Goal: Task Accomplishment & Management: Use online tool/utility

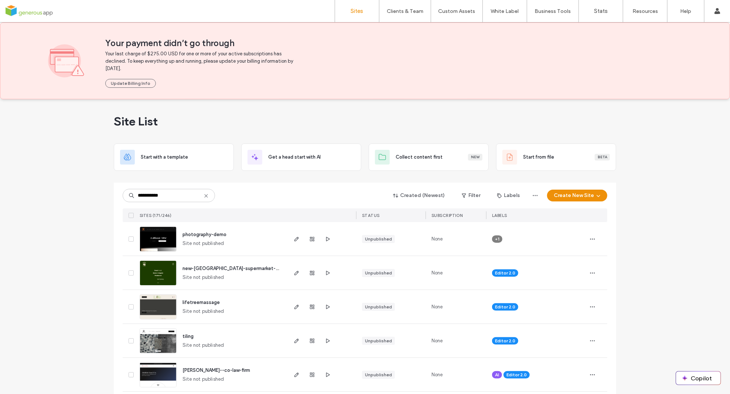
drag, startPoint x: 167, startPoint y: 196, endPoint x: 114, endPoint y: 192, distance: 52.3
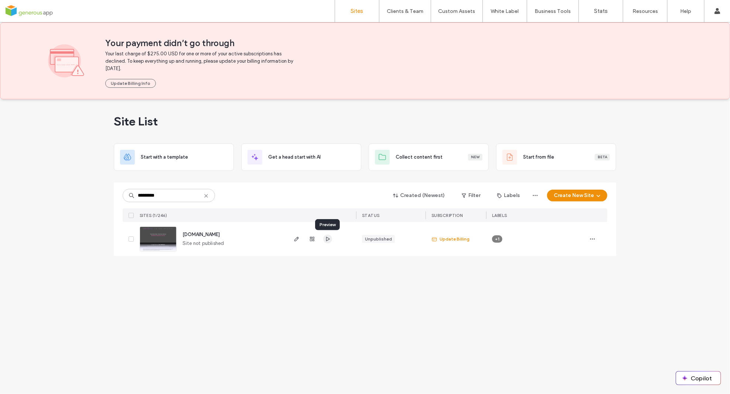
type input "*********"
click at [264, 313] on div "Site List Start with a template Get a head start with AI Collect content first …" at bounding box center [365, 246] width 730 height 295
click at [314, 240] on use "button" at bounding box center [312, 239] width 4 height 4
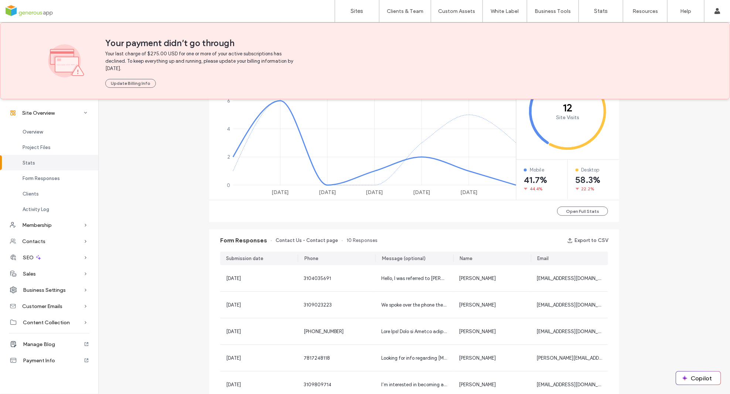
scroll to position [414, 0]
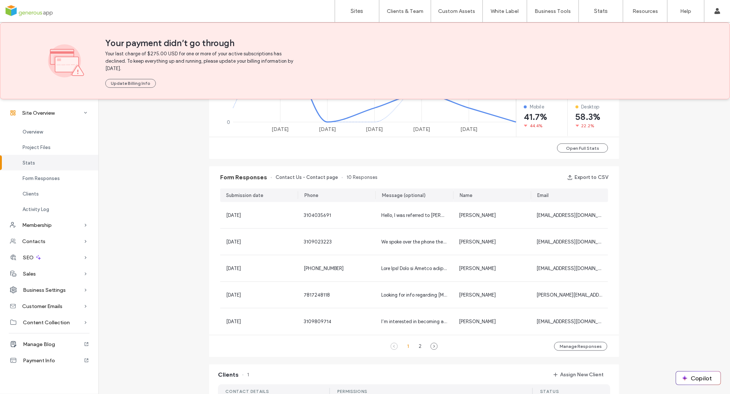
click at [161, 239] on div "Site Overview www.mindbrainwc.com Site ID: 24fbeac2 URL not available Not Publi…" at bounding box center [414, 174] width 632 height 979
click at [33, 131] on span "Overview" at bounding box center [33, 132] width 20 height 6
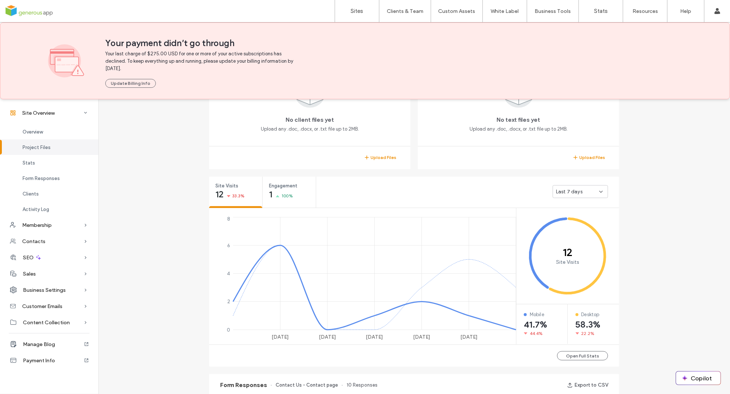
scroll to position [300, 0]
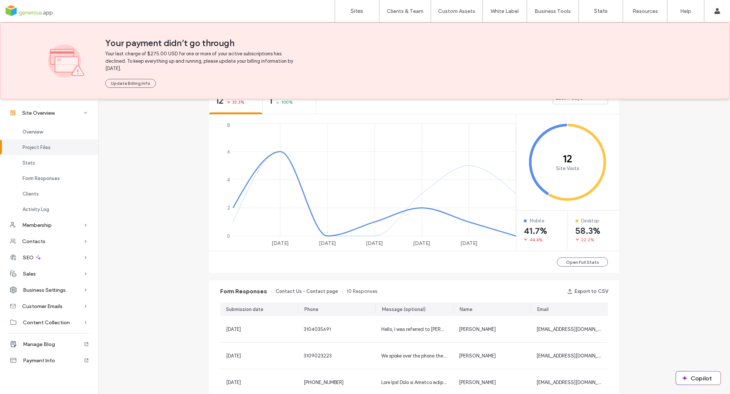
click at [262, 8] on div "Sites Clients & Team Client Management Client Billing Team Permissions Custom A…" at bounding box center [365, 11] width 730 height 23
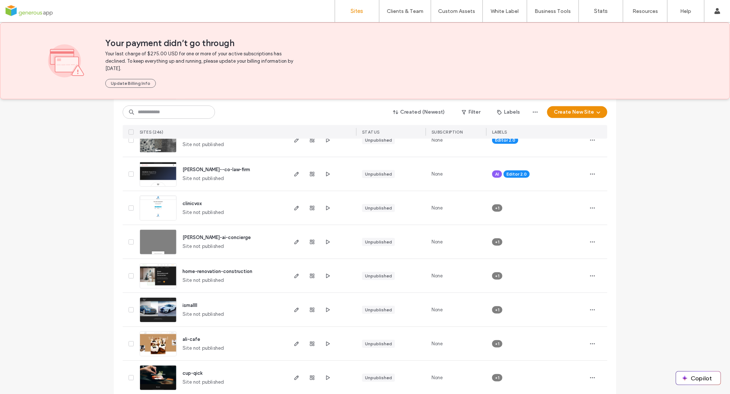
scroll to position [289, 0]
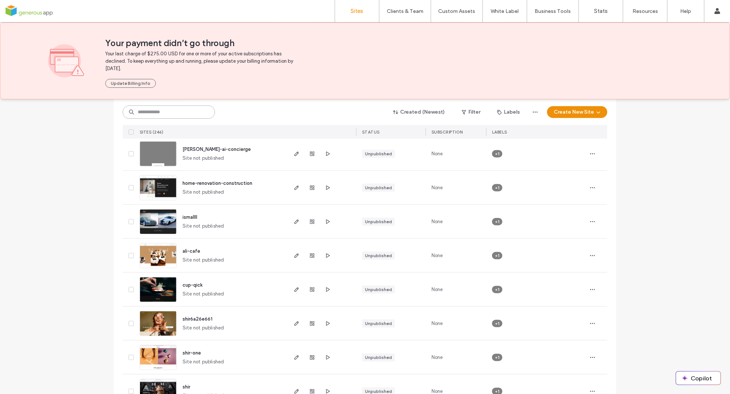
click at [152, 113] on input at bounding box center [169, 112] width 92 height 13
type input "**********"
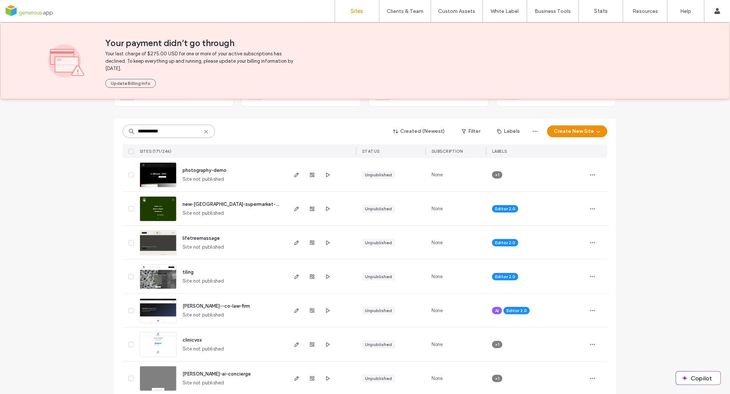
scroll to position [0, 0]
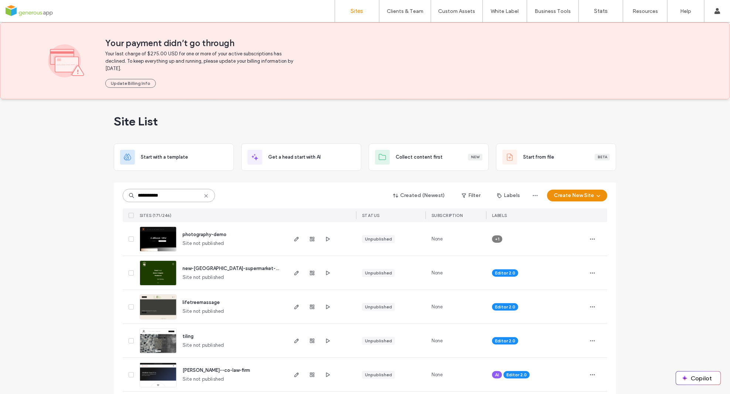
drag, startPoint x: 167, startPoint y: 197, endPoint x: 109, endPoint y: 195, distance: 58.0
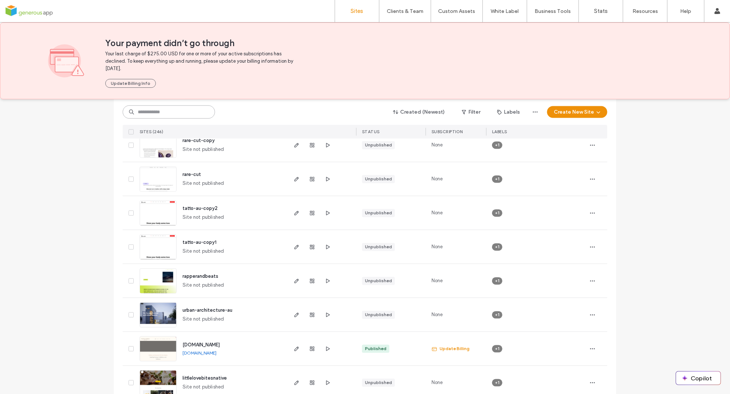
scroll to position [2402, 0]
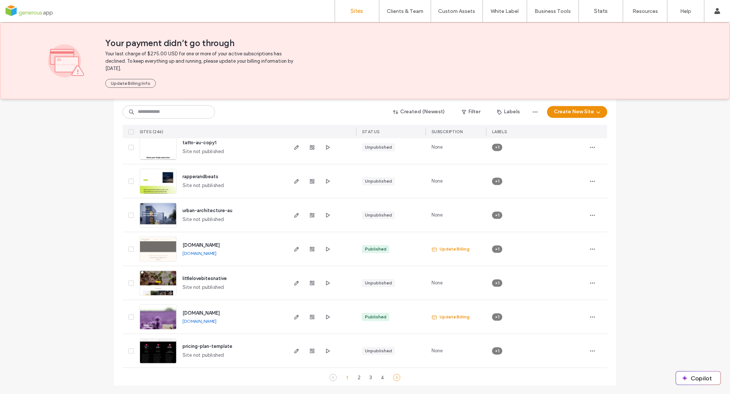
click at [396, 379] on icon at bounding box center [396, 378] width 7 height 7
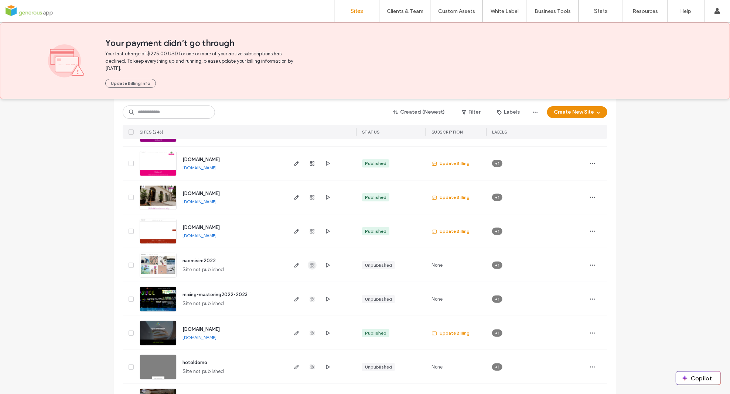
scroll to position [191, 0]
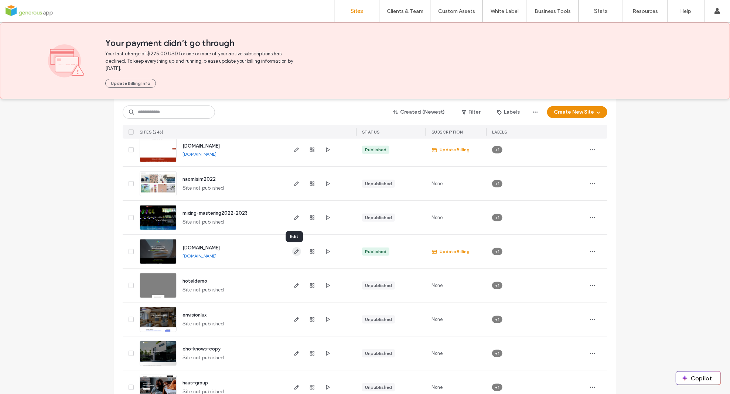
click at [294, 251] on icon "button" at bounding box center [297, 252] width 6 height 6
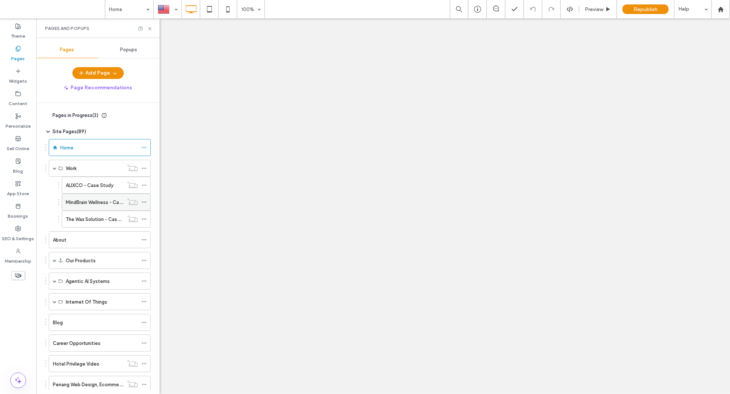
click at [83, 205] on label "MindBrain Wellness - Case Study" at bounding box center [102, 202] width 73 height 13
click at [150, 27] on icon at bounding box center [150, 29] width 6 height 6
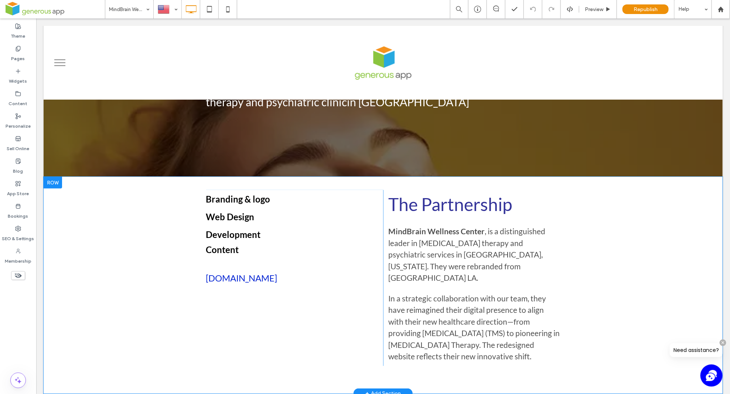
scroll to position [83, 0]
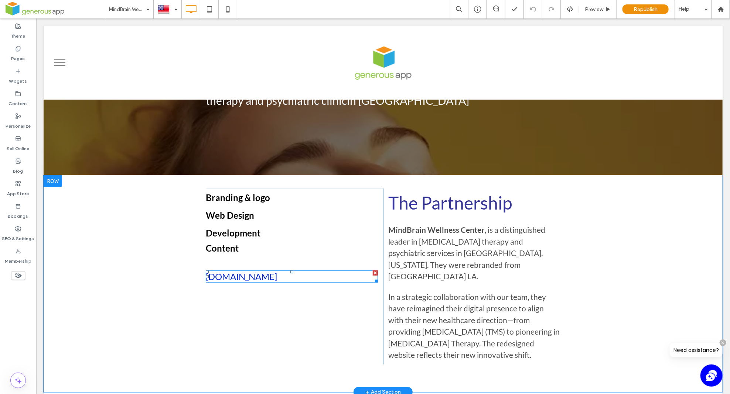
click at [277, 277] on link "[DOMAIN_NAME]" at bounding box center [240, 276] width 71 height 11
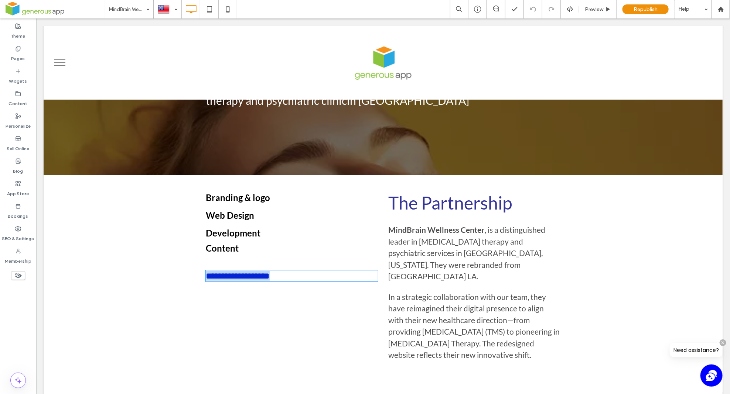
type input "****"
type input "**"
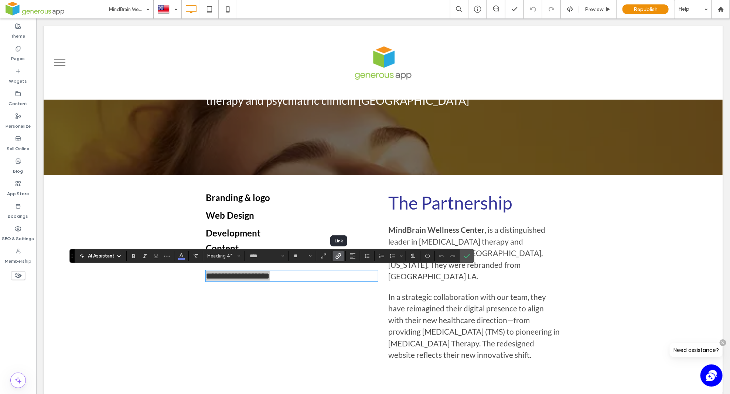
click at [341, 258] on icon "Link" at bounding box center [338, 256] width 6 height 6
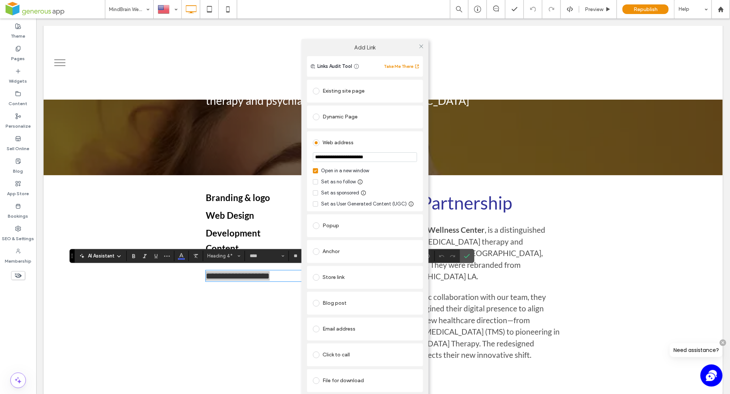
drag, startPoint x: 394, startPoint y: 159, endPoint x: 284, endPoint y: 155, distance: 110.5
click at [284, 155] on div "**********" at bounding box center [365, 226] width 730 height 394
paste input "**********"
type input "**********"
click at [403, 140] on div "Web address" at bounding box center [365, 143] width 104 height 12
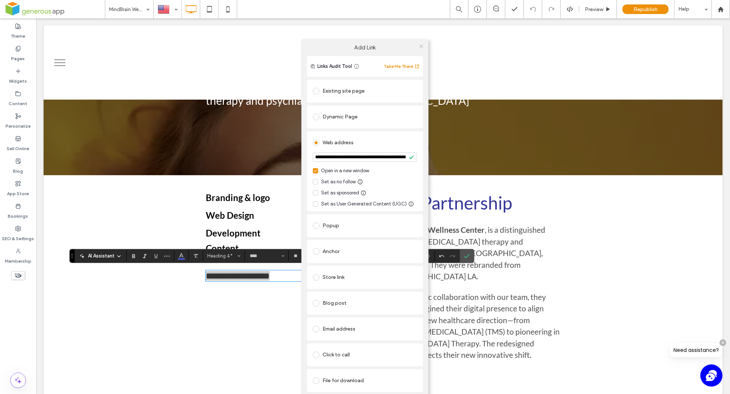
click at [421, 45] on icon at bounding box center [421, 47] width 6 height 6
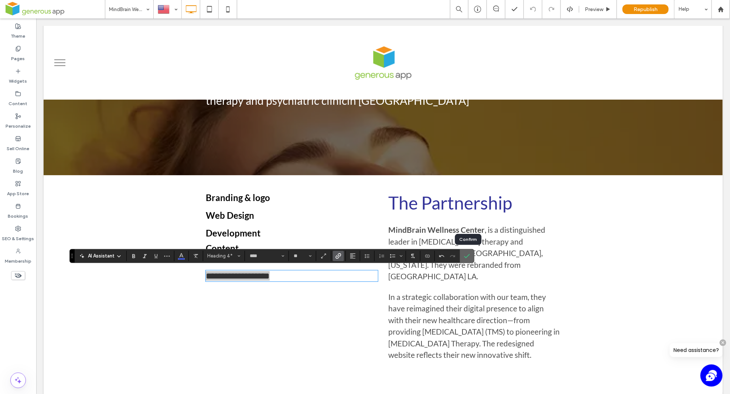
click at [466, 259] on icon "Confirm" at bounding box center [467, 256] width 6 height 6
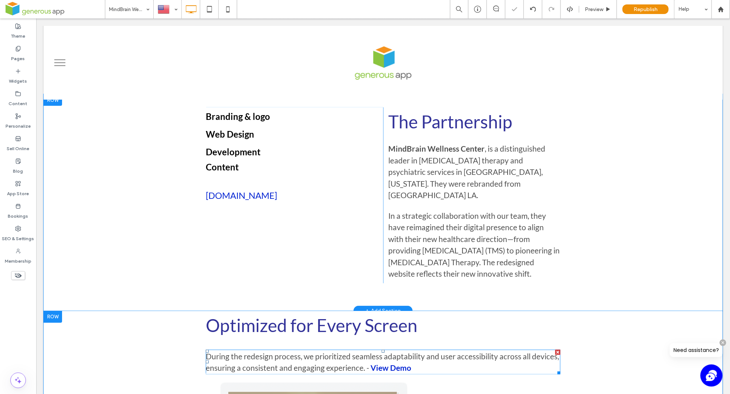
scroll to position [247, 0]
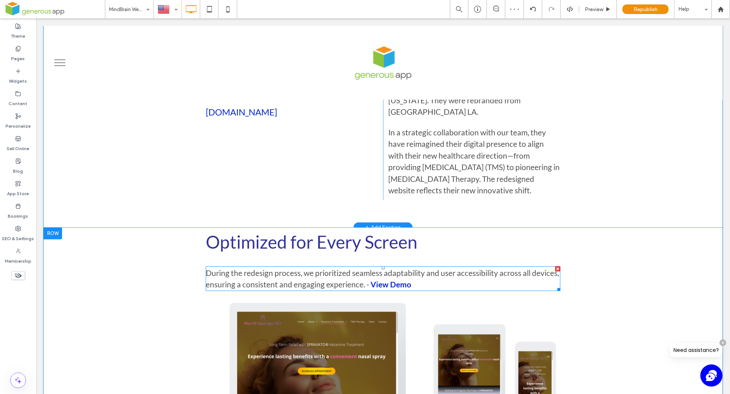
click at [407, 274] on div "During the redesign process, we prioritized seamless adaptability and user acce…" at bounding box center [382, 278] width 355 height 25
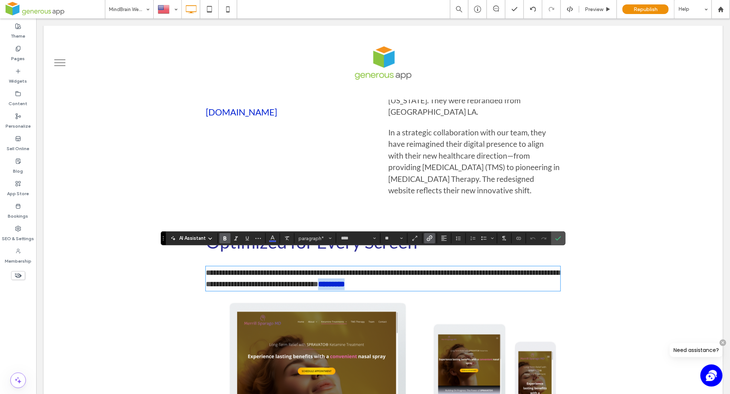
drag, startPoint x: 408, startPoint y: 270, endPoint x: 367, endPoint y: 269, distance: 40.6
click at [367, 269] on p "**********" at bounding box center [382, 278] width 355 height 23
click at [432, 238] on use "Link" at bounding box center [430, 239] width 6 height 6
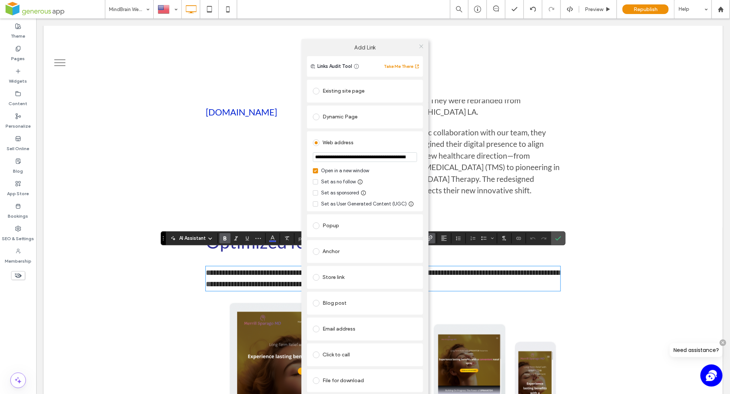
click at [422, 48] on icon at bounding box center [421, 47] width 6 height 6
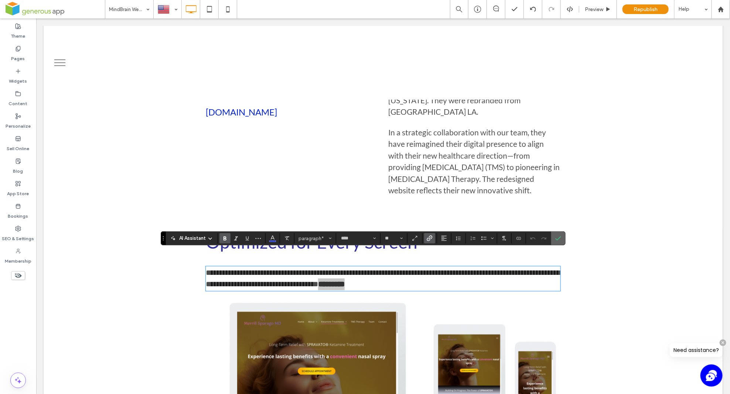
drag, startPoint x: 557, startPoint y: 237, endPoint x: 549, endPoint y: 242, distance: 9.4
click at [557, 237] on icon "Confirm" at bounding box center [558, 239] width 6 height 6
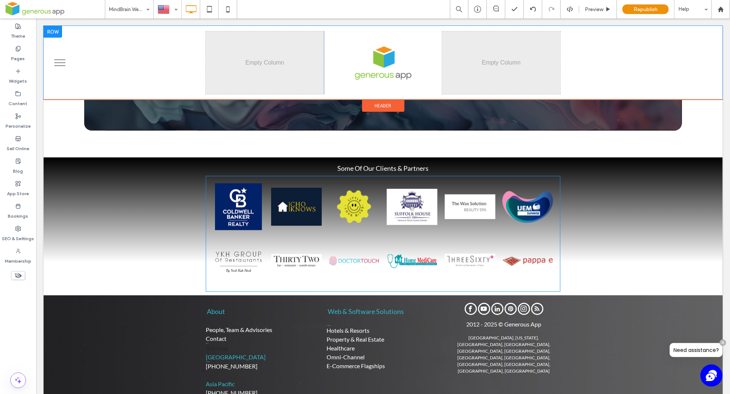
scroll to position [1642, 0]
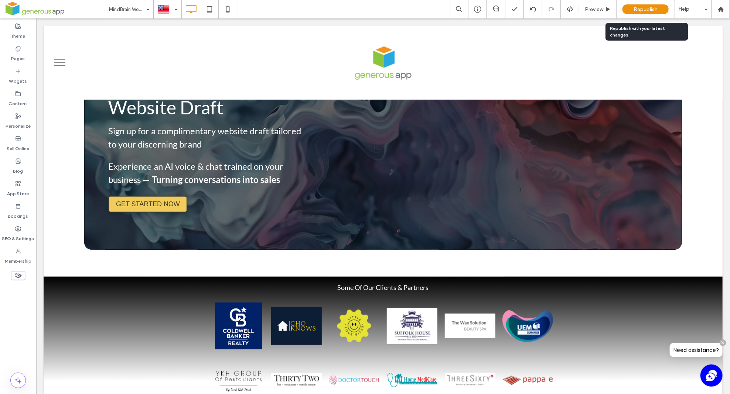
click at [649, 6] on div "Republish" at bounding box center [645, 9] width 46 height 10
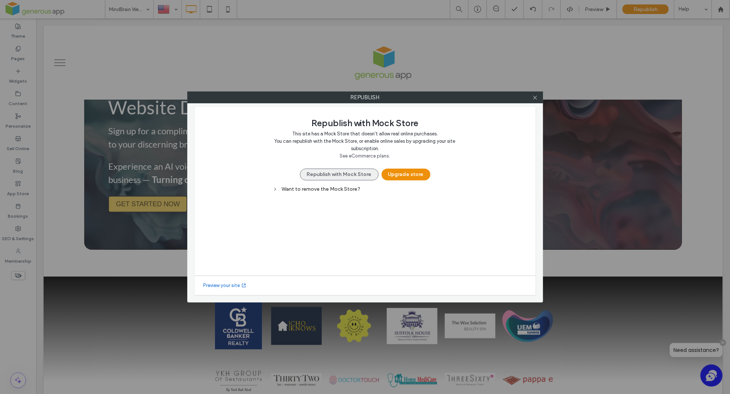
click at [355, 174] on button "Republish with Mock Store" at bounding box center [339, 175] width 79 height 12
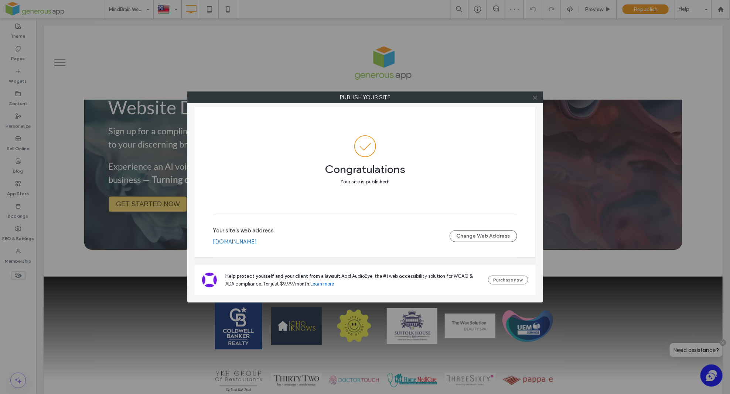
click at [534, 95] on icon at bounding box center [535, 98] width 6 height 6
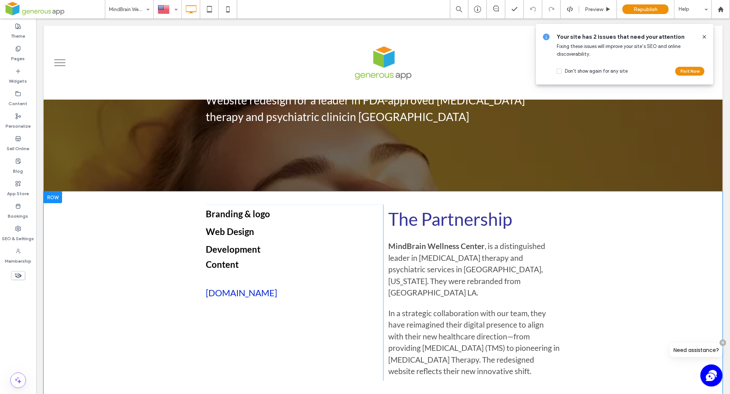
scroll to position [72, 0]
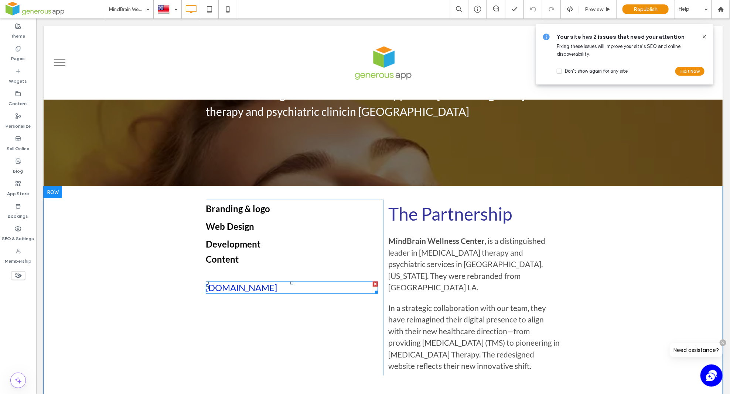
click at [305, 287] on h4 "[DOMAIN_NAME]" at bounding box center [291, 287] width 172 height 11
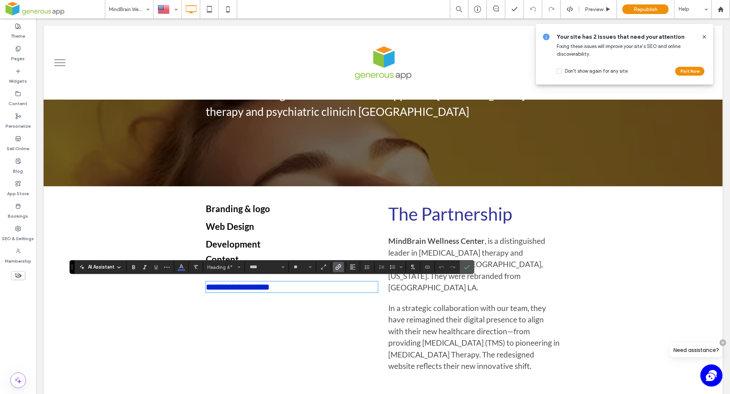
click at [229, 287] on link "**********" at bounding box center [237, 287] width 64 height 9
click at [470, 268] on icon "Confirm" at bounding box center [467, 267] width 6 height 6
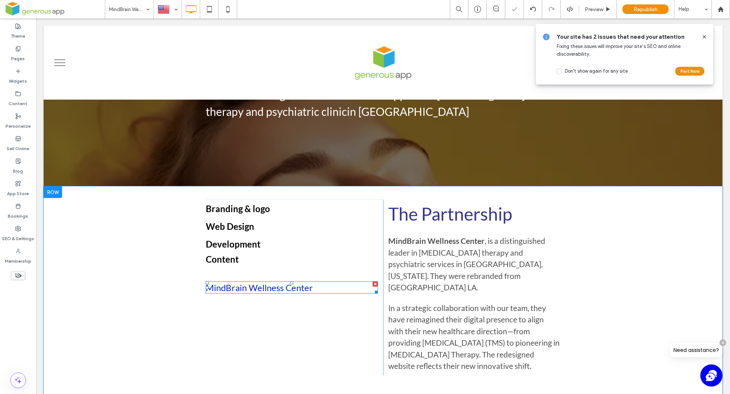
click at [266, 285] on link "MindBrain Wellness Center" at bounding box center [258, 287] width 107 height 11
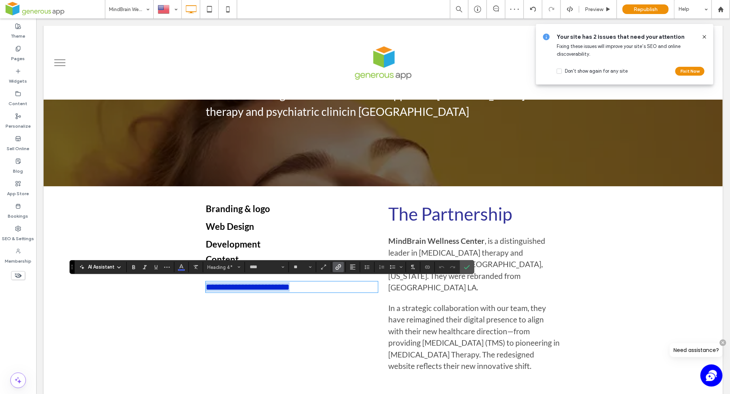
drag, startPoint x: 309, startPoint y: 285, endPoint x: 199, endPoint y: 285, distance: 109.3
click at [199, 285] on div "**********" at bounding box center [382, 294] width 679 height 217
click at [338, 266] on use "Link" at bounding box center [339, 268] width 6 height 6
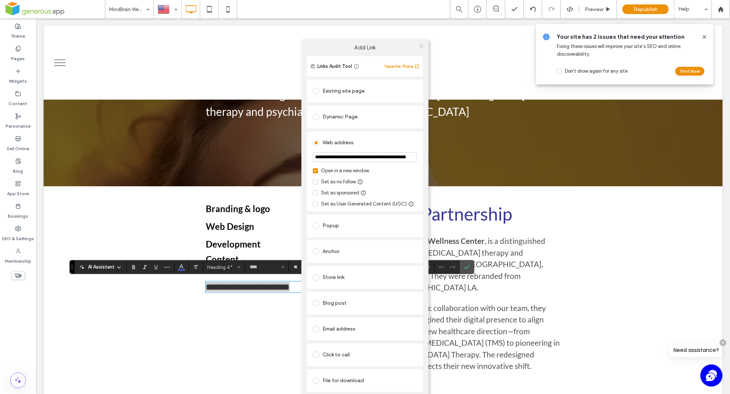
click at [420, 45] on icon at bounding box center [421, 47] width 6 height 6
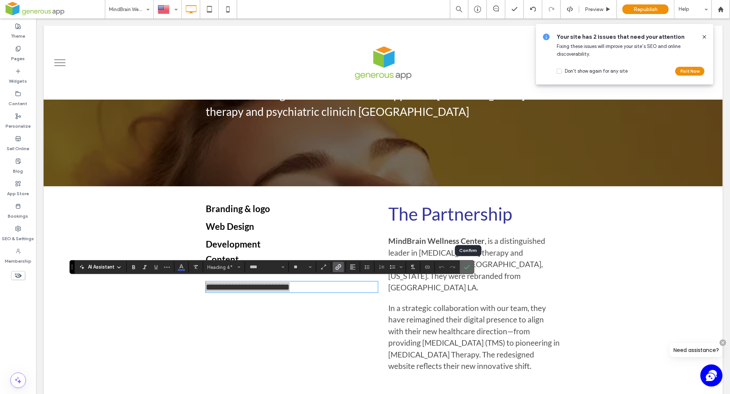
click at [469, 267] on icon "Confirm" at bounding box center [467, 267] width 6 height 6
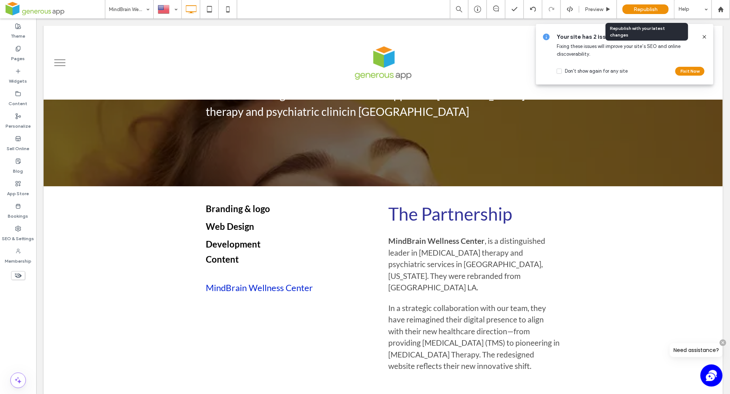
click at [639, 6] on span "Republish" at bounding box center [645, 9] width 24 height 6
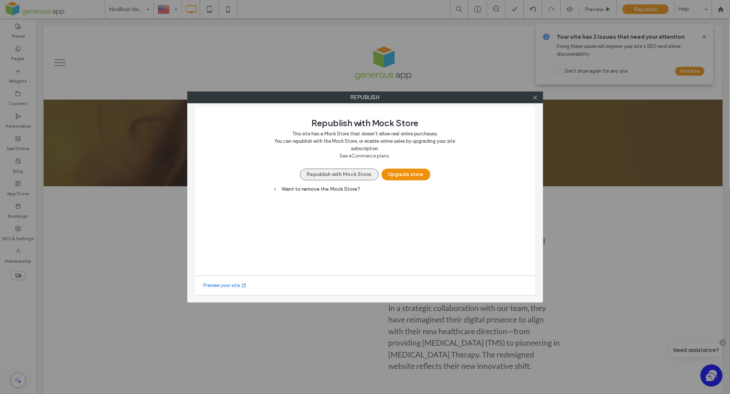
click at [346, 172] on button "Republish with Mock Store" at bounding box center [339, 175] width 79 height 12
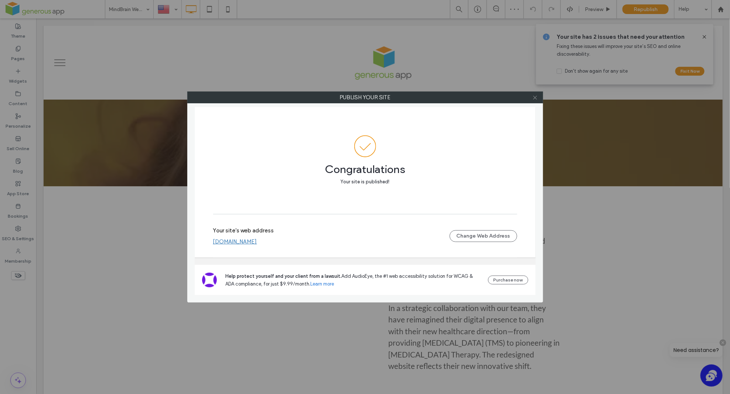
click at [537, 99] on icon at bounding box center [535, 98] width 6 height 6
